Goal: Information Seeking & Learning: Understand process/instructions

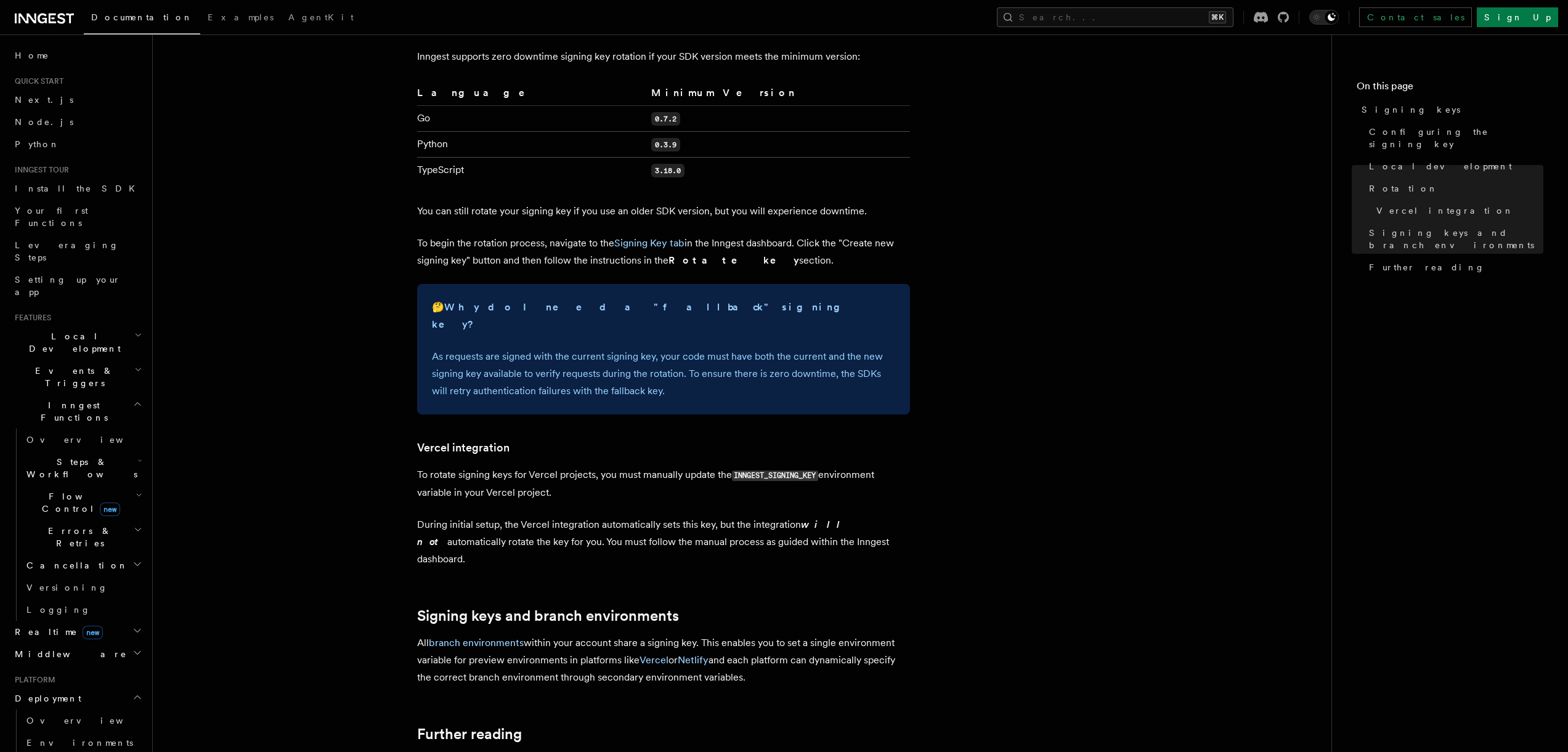
scroll to position [1108, 0]
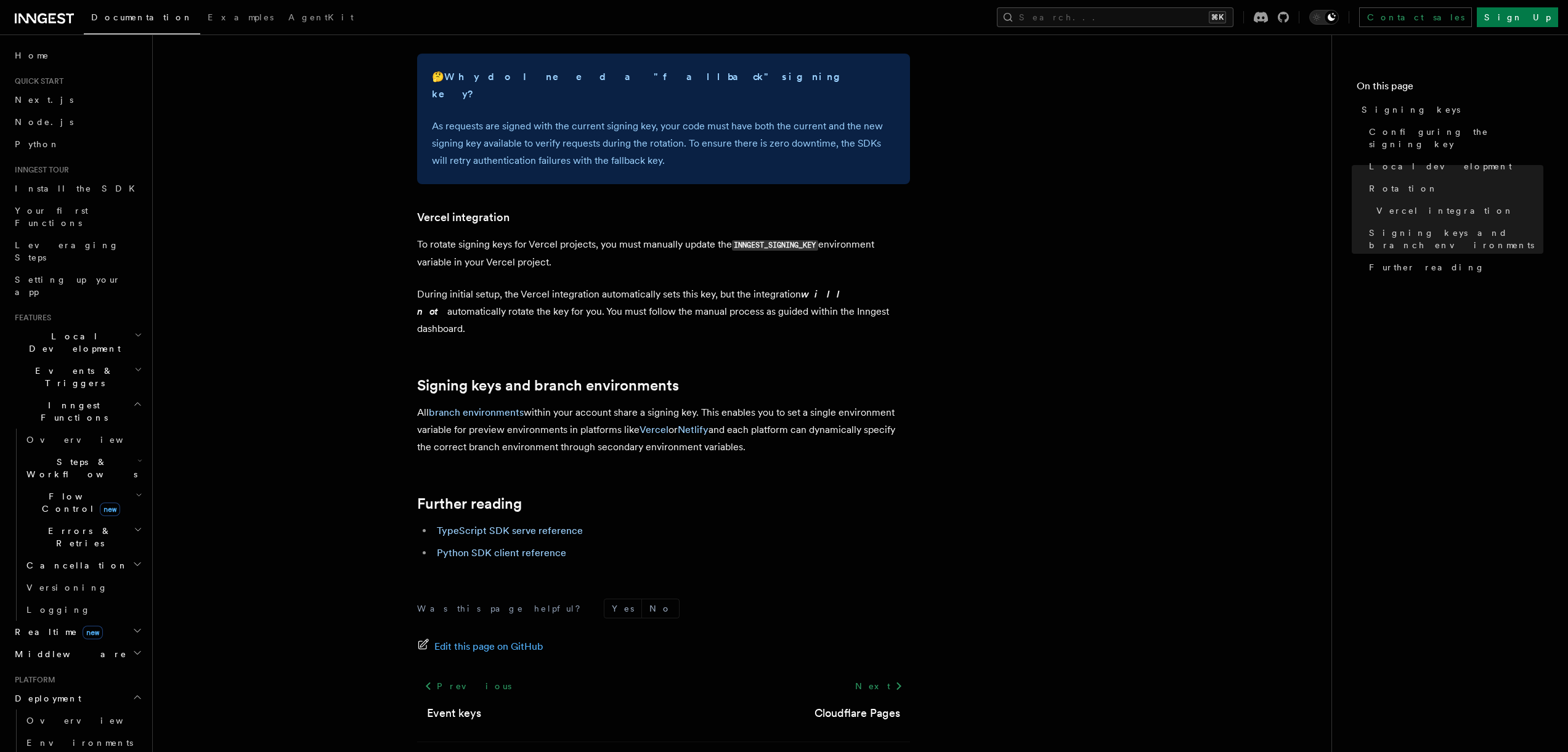
click at [433, 677] on footer "Was this page helpful? Yes No Edit this page on GitHub Previous Event keys Next…" at bounding box center [663, 687] width 493 height 176
click at [437, 705] on link "Event keys" at bounding box center [454, 714] width 54 height 18
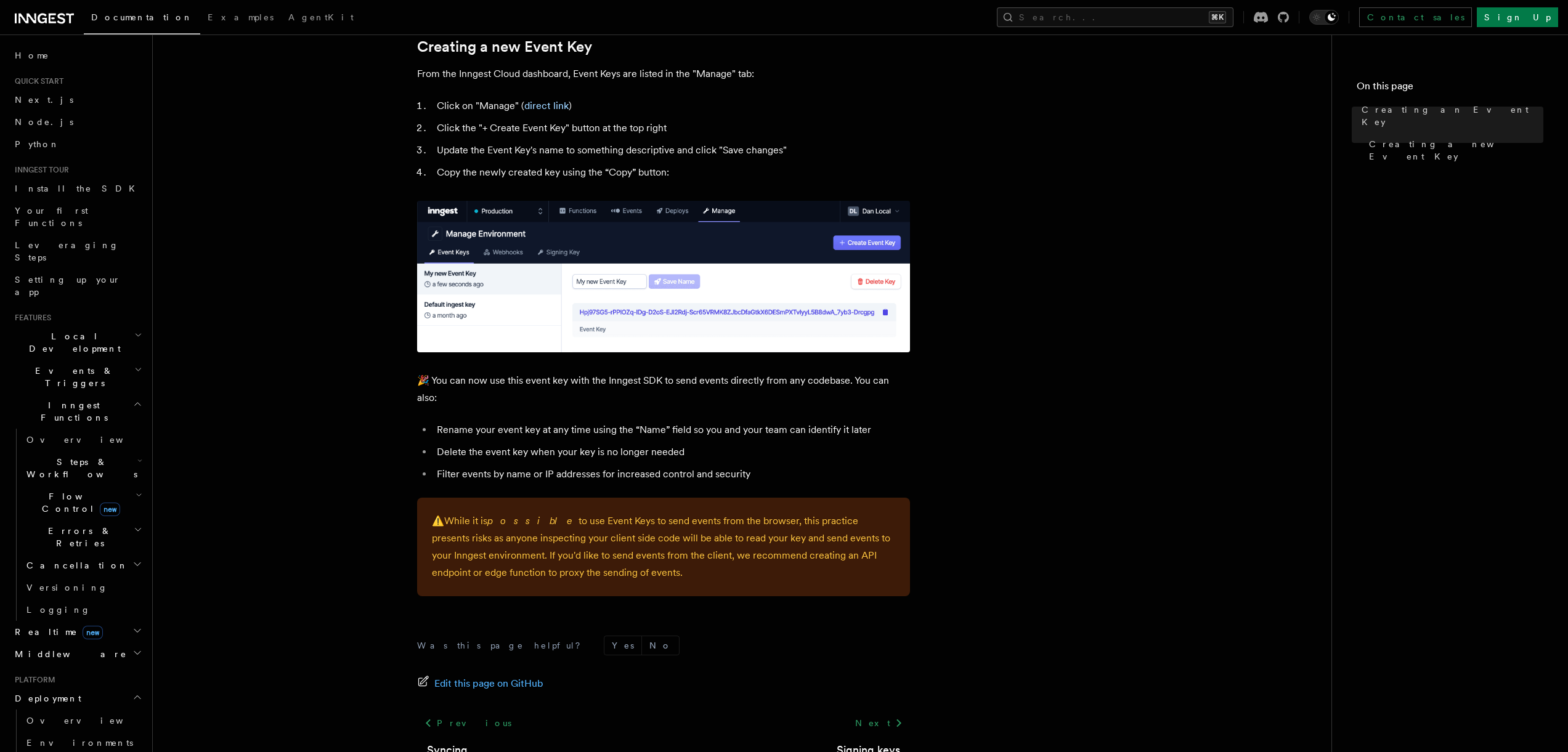
scroll to position [637, 0]
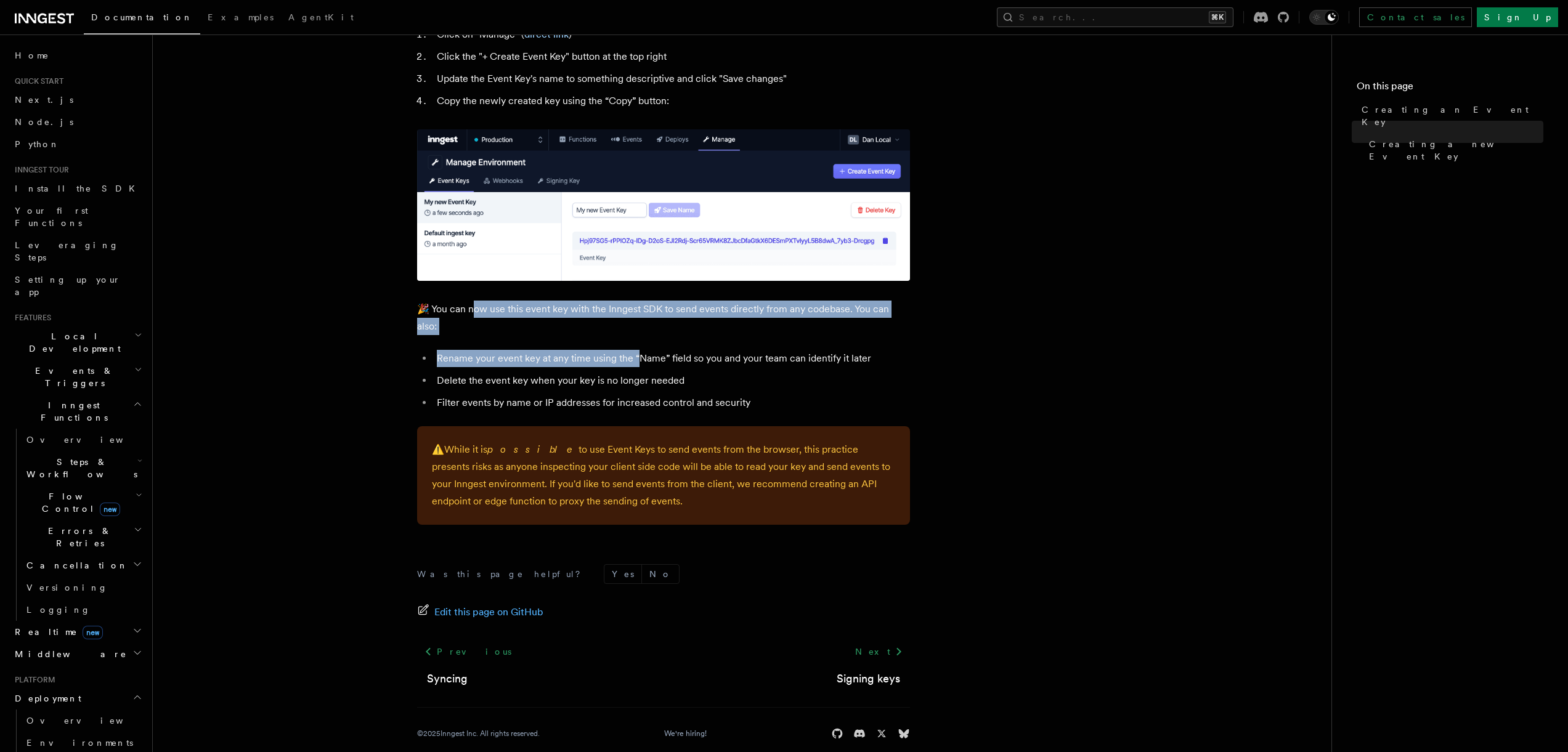
drag, startPoint x: 487, startPoint y: 305, endPoint x: 637, endPoint y: 348, distance: 156.0
click at [637, 348] on article "Platform Deployment Creating an Event Key “Event Keys” are unique keys that all…" at bounding box center [742, 93] width 1139 height 1353
click at [638, 350] on li "Rename your event key at any time using the “Name” field so you and your team c…" at bounding box center [672, 358] width 477 height 18
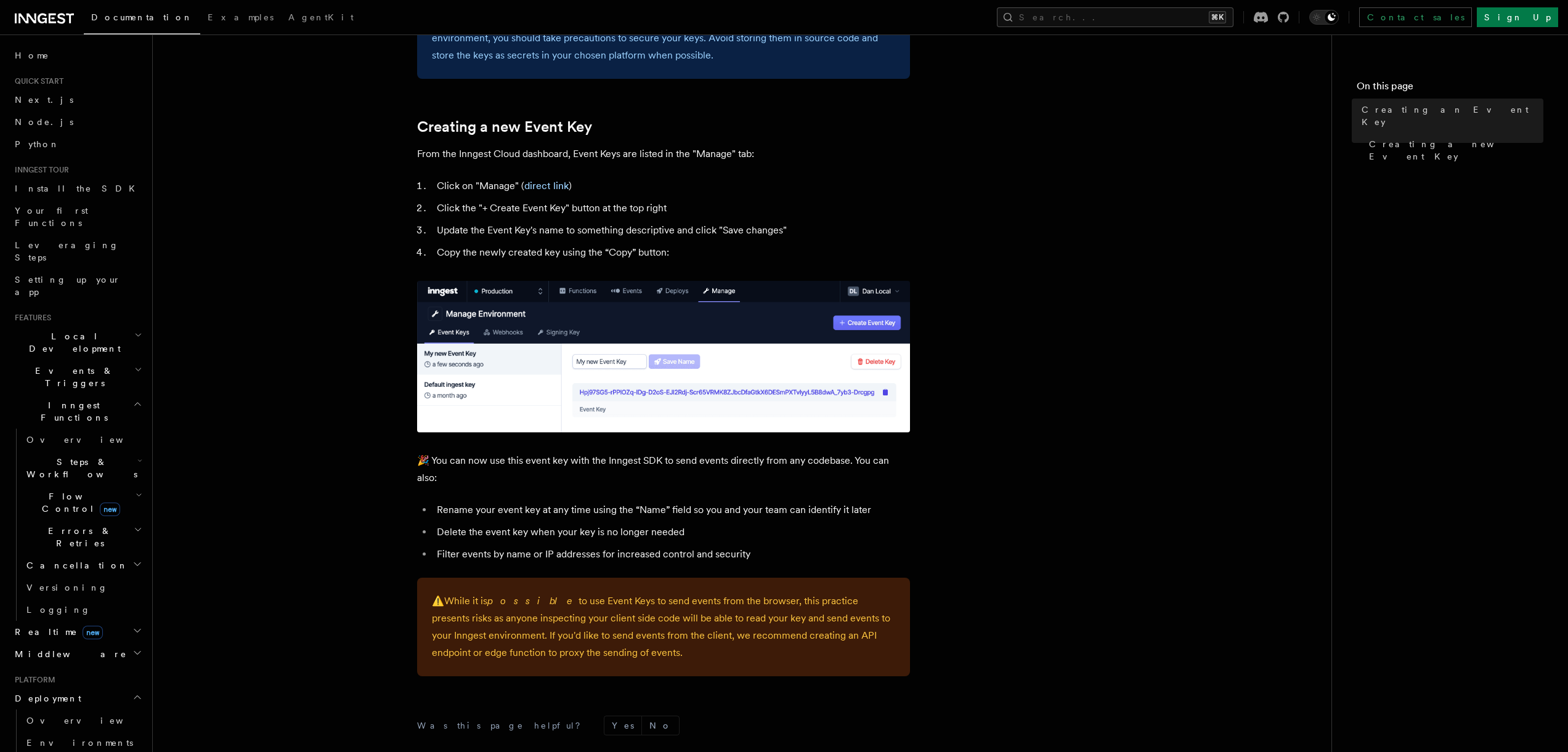
scroll to position [485, 0]
click at [542, 187] on link "direct link" at bounding box center [546, 186] width 44 height 11
